Goal: Find specific page/section: Find specific page/section

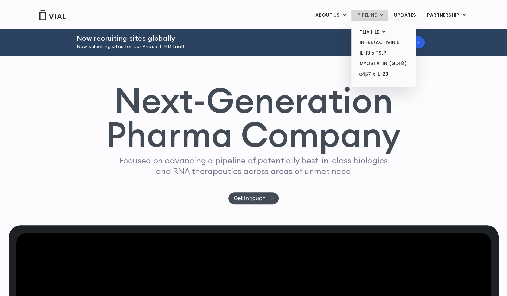
click at [370, 12] on link "PIPELINE" at bounding box center [369, 16] width 36 height 12
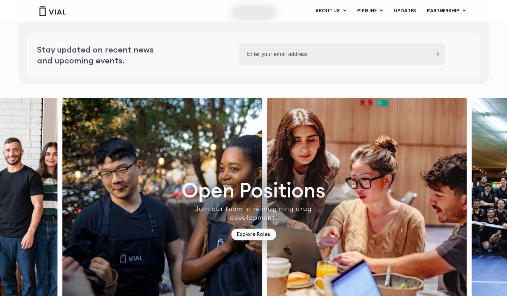
scroll to position [1943, 0]
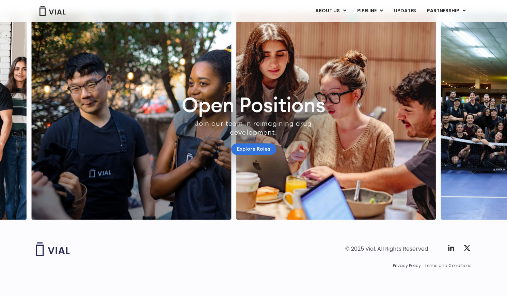
click at [250, 143] on link "Explore Roles" at bounding box center [253, 149] width 45 height 12
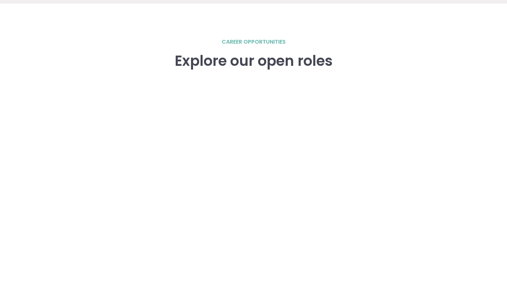
scroll to position [936, 0]
